Goal: Use online tool/utility: Utilize a website feature to perform a specific function

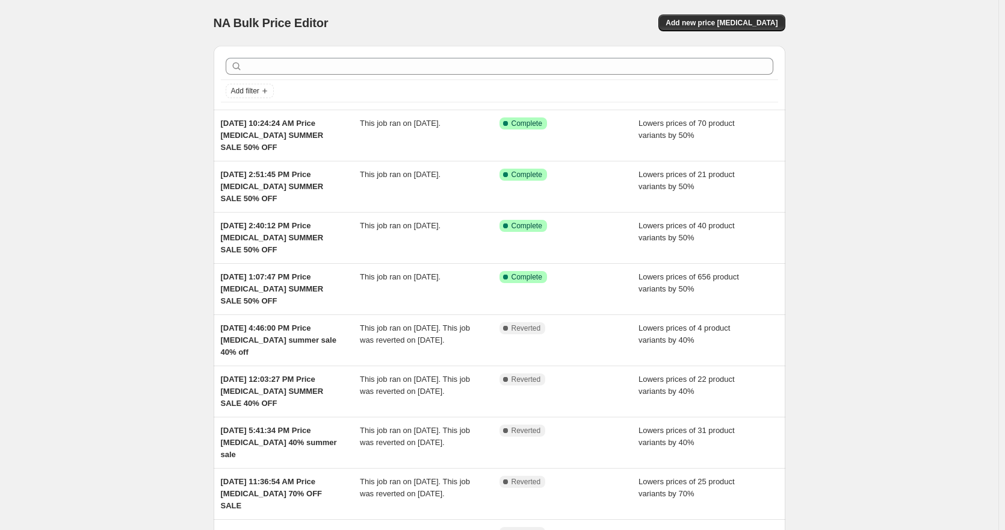
click at [753, 14] on div "NA Bulk Price Editor. This page is ready NA Bulk Price Editor Add new price [ME…" at bounding box center [500, 23] width 572 height 46
click at [752, 25] on span "Add new price [MEDICAL_DATA]" at bounding box center [722, 23] width 112 height 10
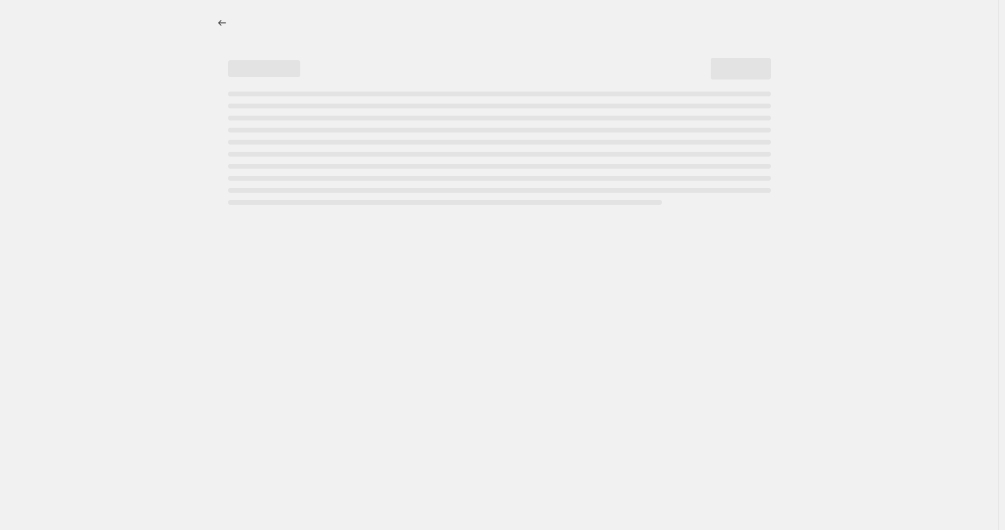
select select "percentage"
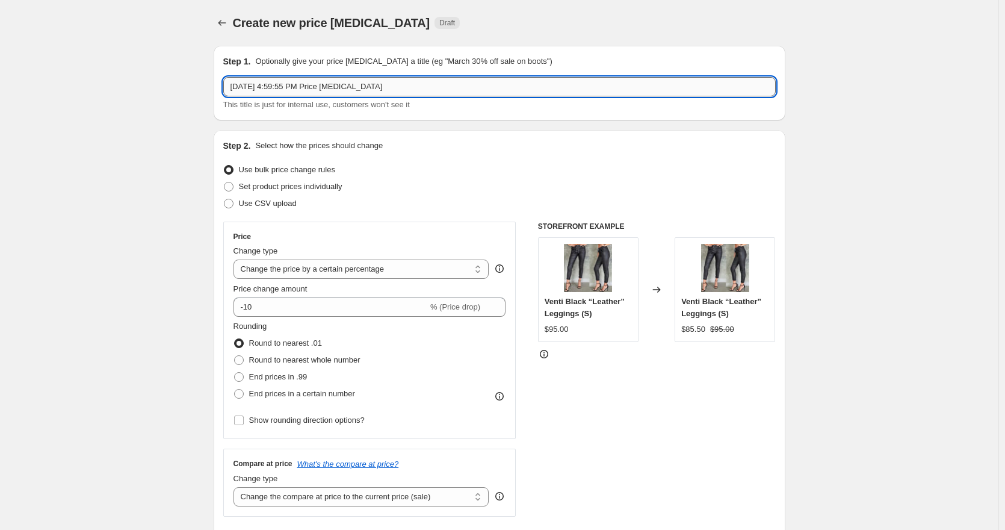
click at [424, 85] on input "[DATE] 4:59:55 PM Price [MEDICAL_DATA]" at bounding box center [499, 86] width 552 height 19
type input "[DATE] 4:59:55 PM Price [MEDICAL_DATA] SUMMER SALE 50% OFF"
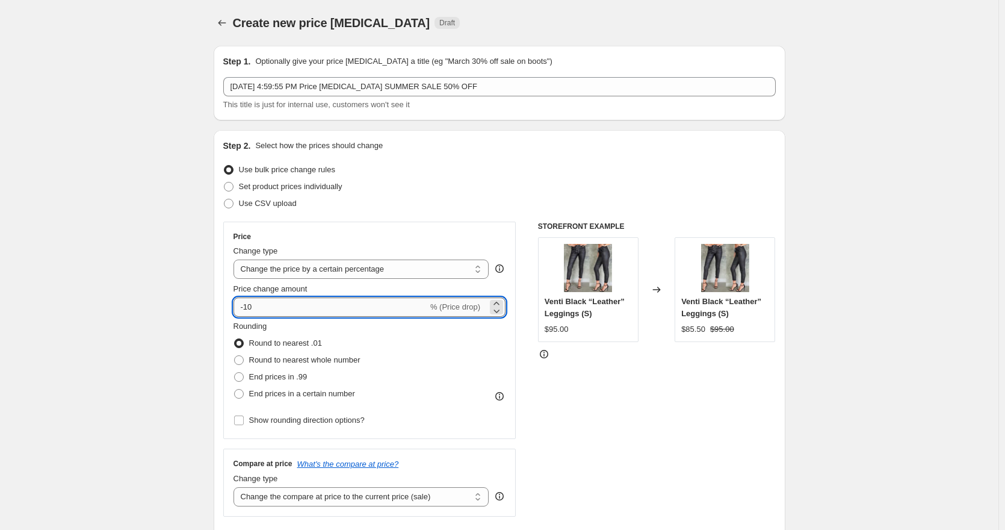
click at [250, 309] on input "-10" at bounding box center [330, 306] width 194 height 19
type input "-50"
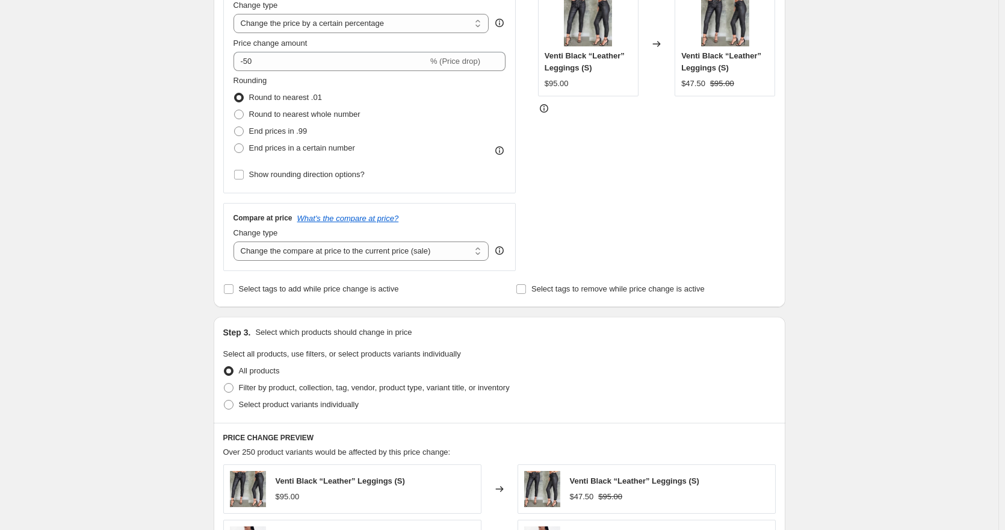
scroll to position [301, 0]
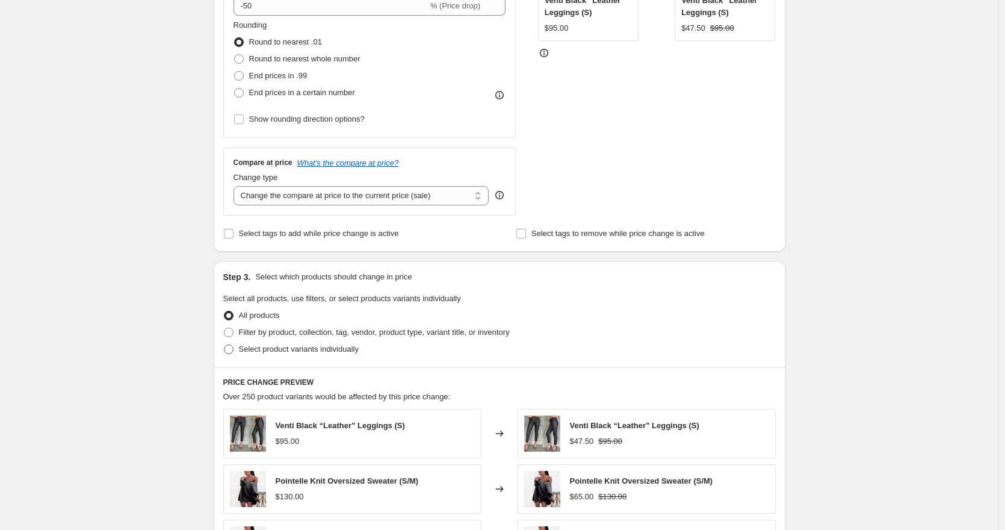
click at [244, 349] on span "Select product variants individually" at bounding box center [299, 348] width 120 height 9
click at [224, 345] on input "Select product variants individually" at bounding box center [224, 344] width 1 height 1
radio input "true"
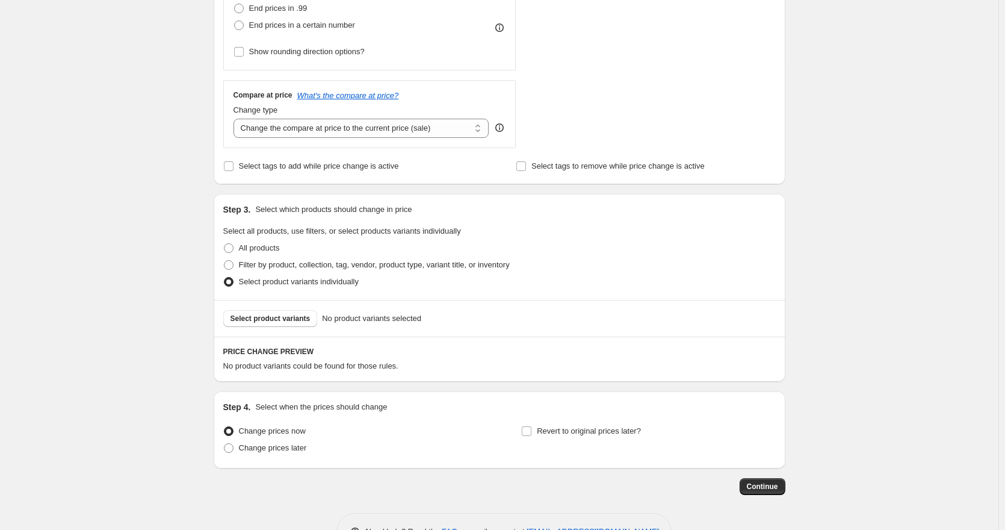
scroll to position [407, 0]
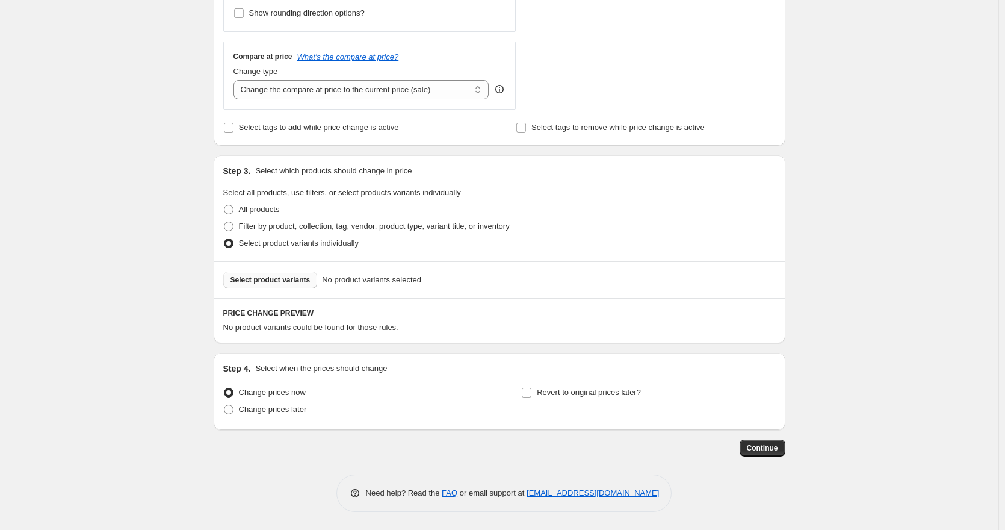
click at [277, 282] on span "Select product variants" at bounding box center [270, 280] width 80 height 10
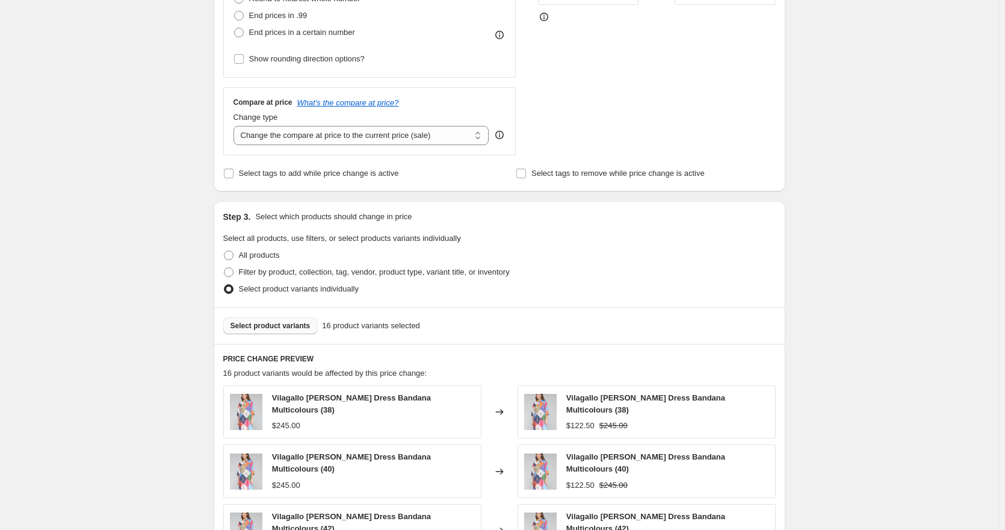
scroll to position [714, 0]
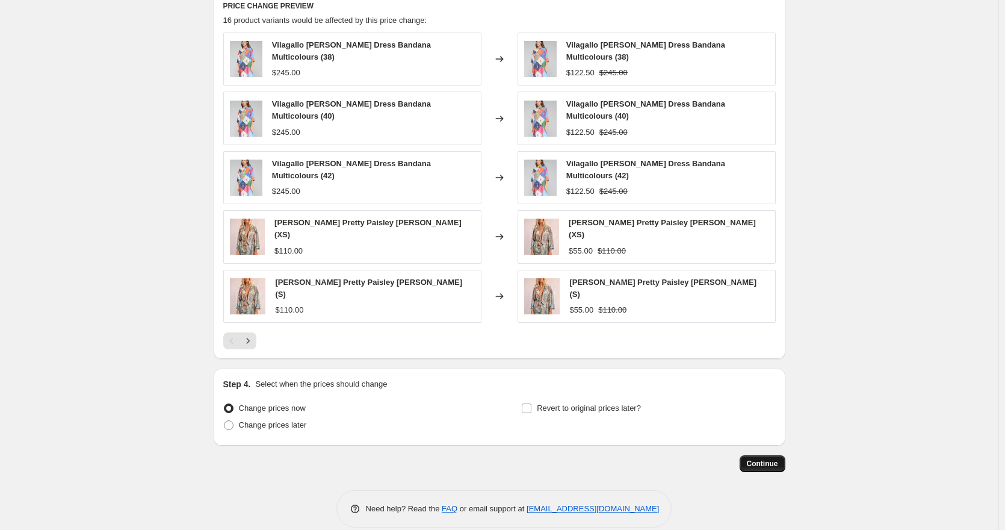
click at [749, 459] on span "Continue" at bounding box center [762, 464] width 31 height 10
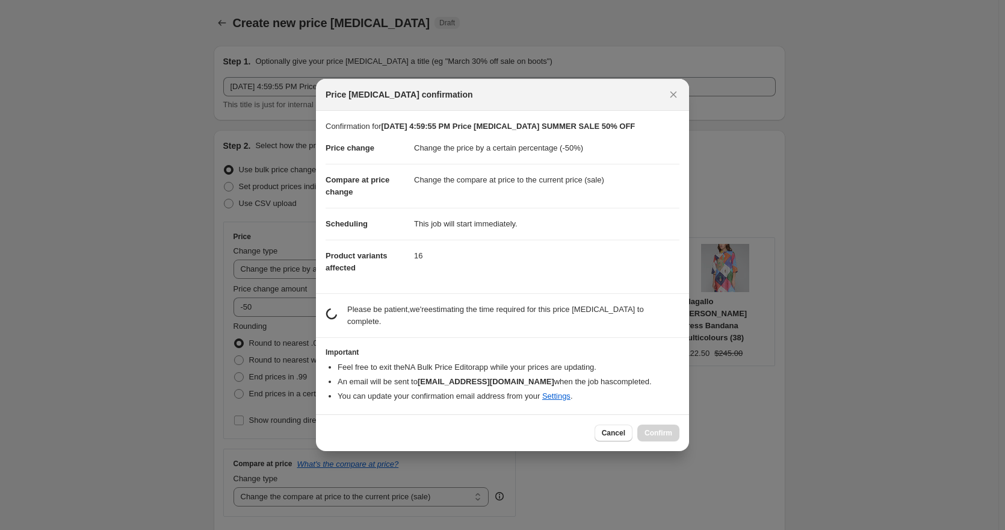
scroll to position [0, 0]
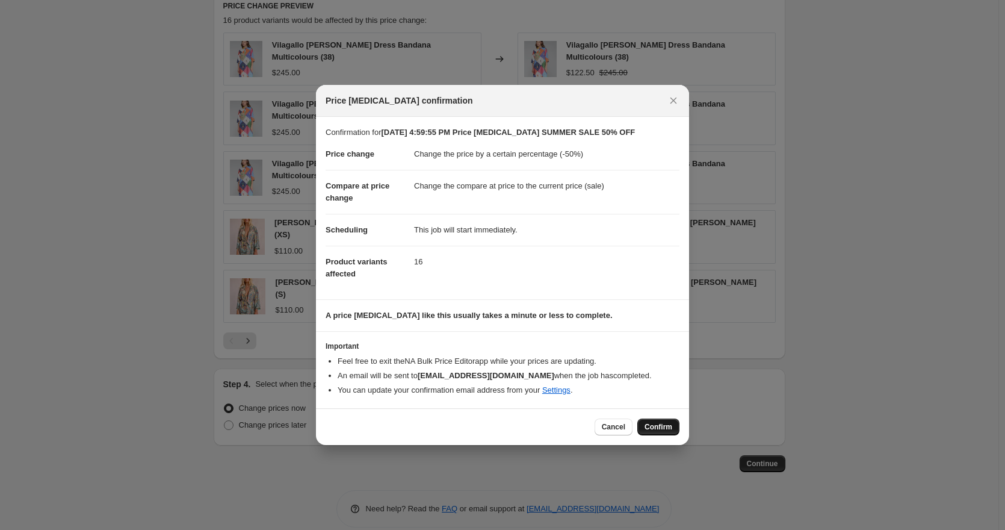
click at [669, 430] on span "Confirm" at bounding box center [659, 427] width 28 height 10
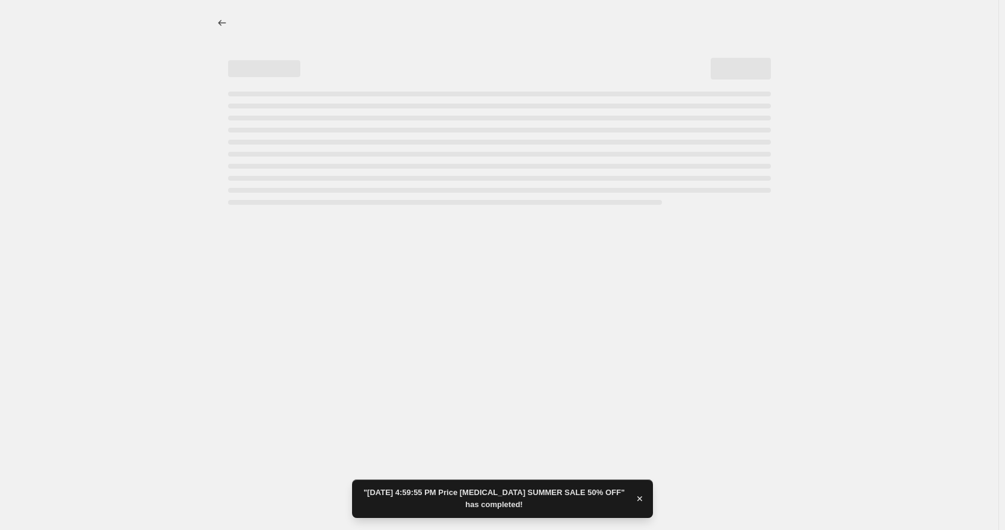
select select "percentage"
